Goal: Transaction & Acquisition: Download file/media

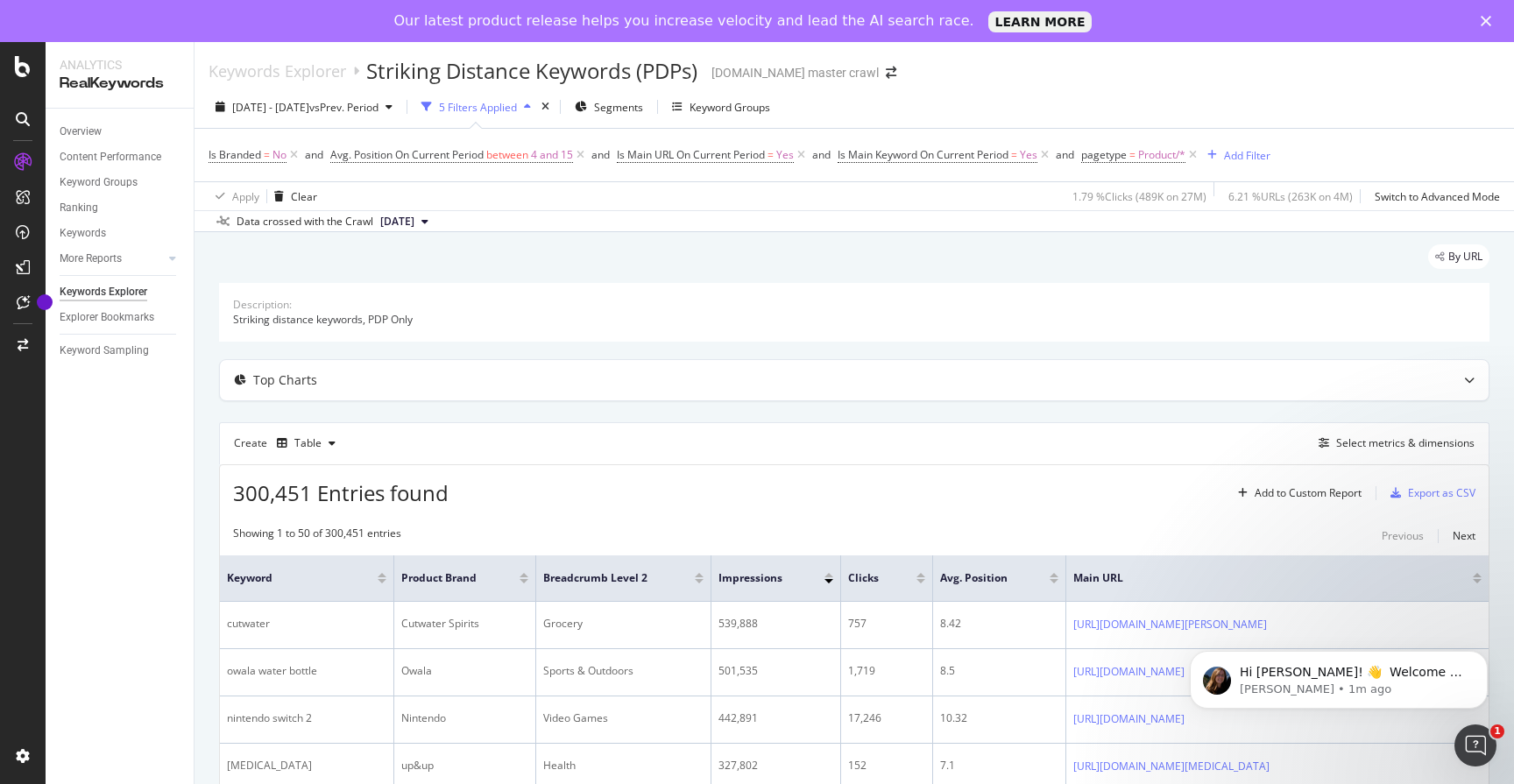
click at [1430, 496] on div "Export as CSV" at bounding box center [1442, 493] width 67 height 15
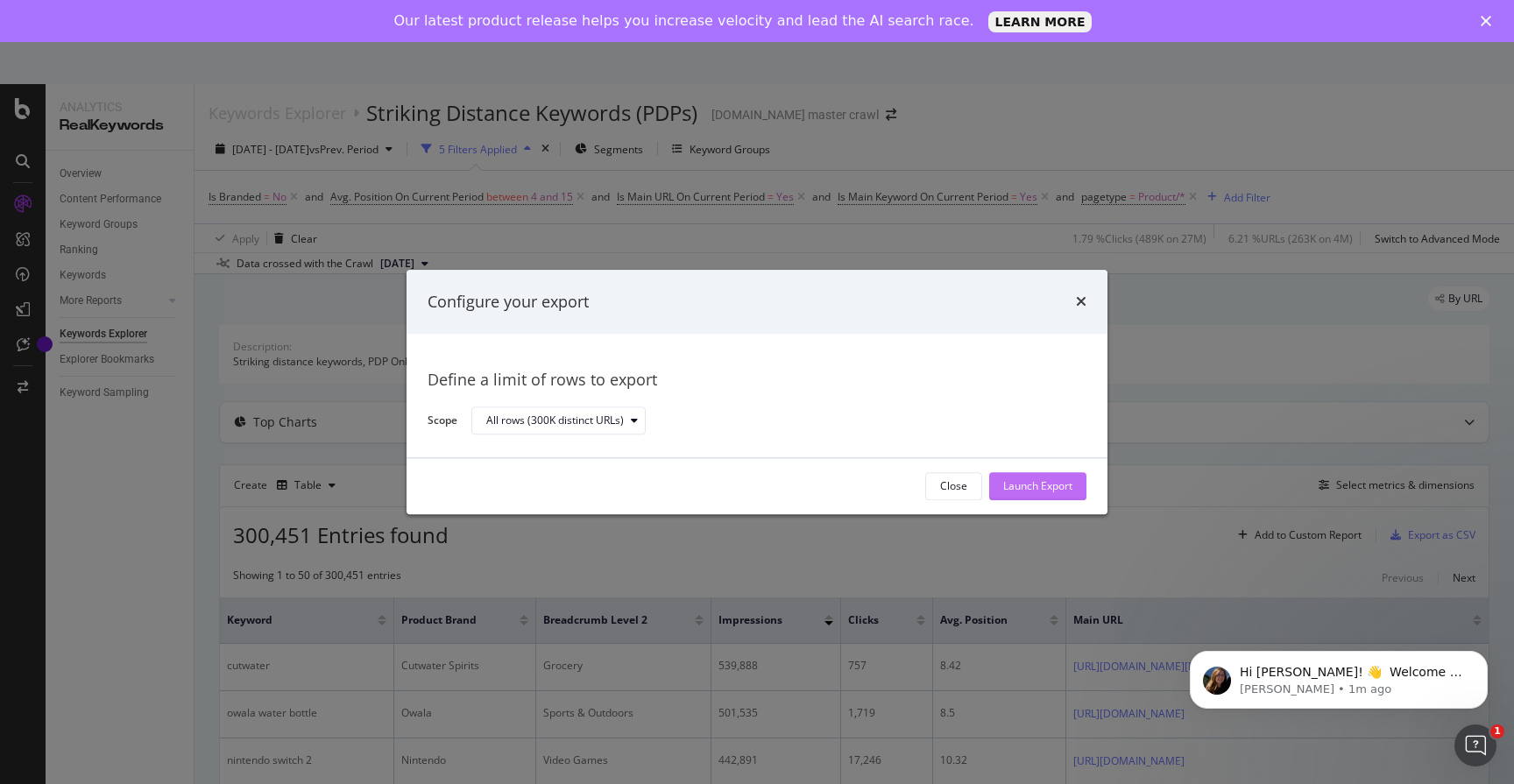
click at [1068, 485] on div "Launch Export" at bounding box center [1038, 486] width 69 height 15
